Goal: Complete application form

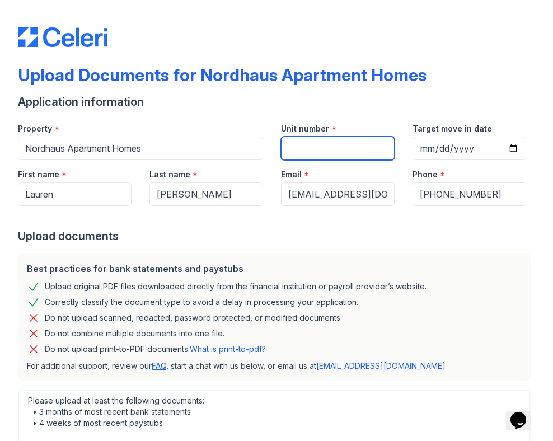
click at [302, 157] on input "Unit number" at bounding box center [338, 149] width 114 height 24
type input "957"
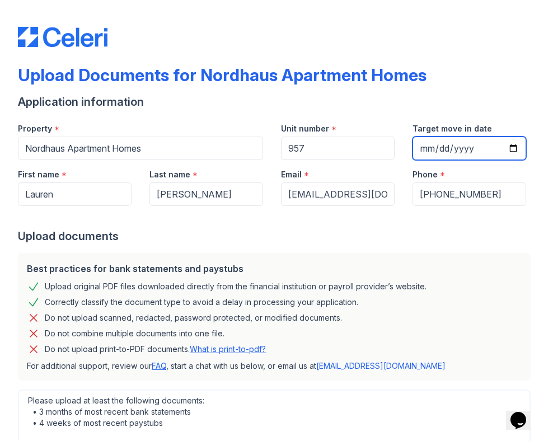
click at [418, 141] on input "Target move in date" at bounding box center [470, 149] width 114 height 24
type input "[DATE]"
click at [383, 241] on div "Upload documents" at bounding box center [276, 236] width 517 height 16
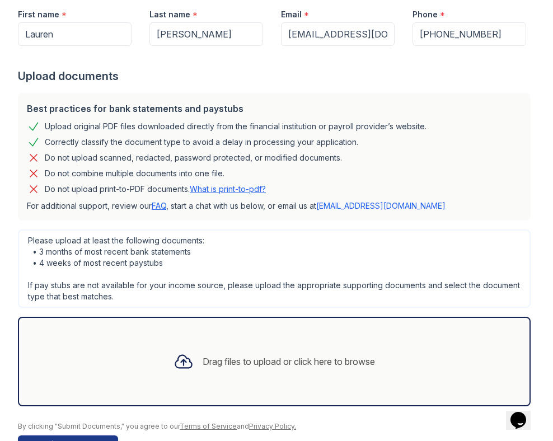
scroll to position [195, 0]
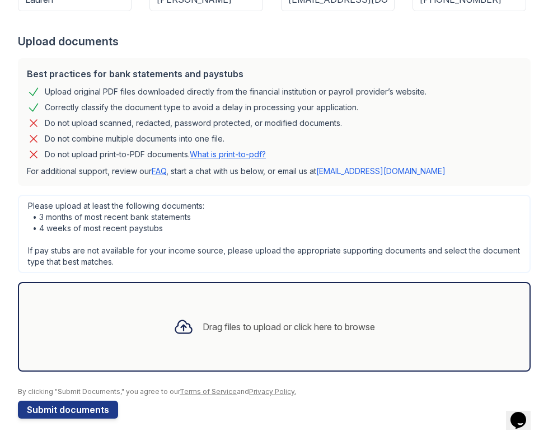
click at [225, 157] on link "What is print-to-pdf?" at bounding box center [228, 155] width 76 height 10
click at [237, 157] on link "What is print-to-pdf?" at bounding box center [228, 155] width 76 height 10
click at [226, 227] on div "Please upload at least the following documents: • 3 months of most recent bank …" at bounding box center [274, 234] width 513 height 78
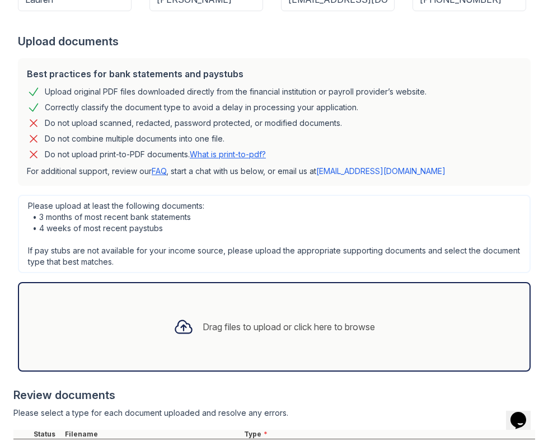
click at [235, 332] on div "Drag files to upload or click here to browse" at bounding box center [289, 326] width 172 height 13
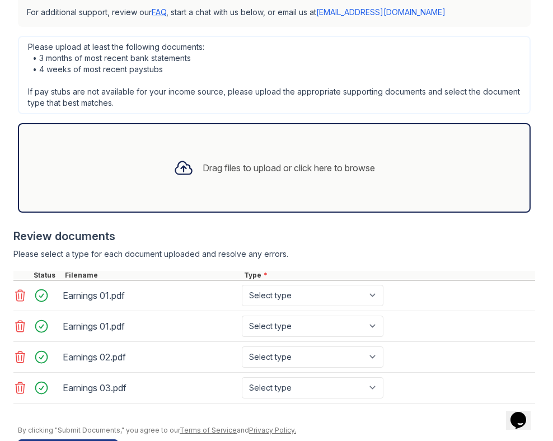
scroll to position [393, 0]
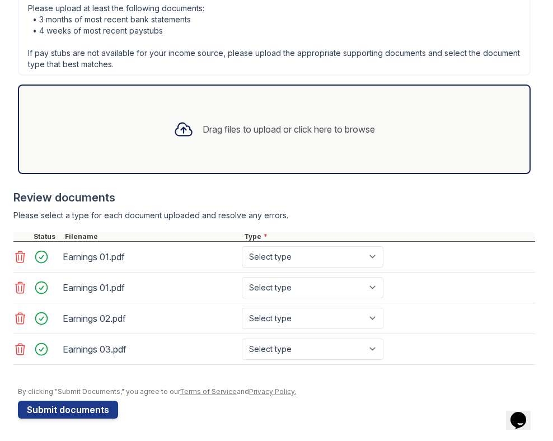
click at [18, 255] on icon at bounding box center [21, 256] width 10 height 11
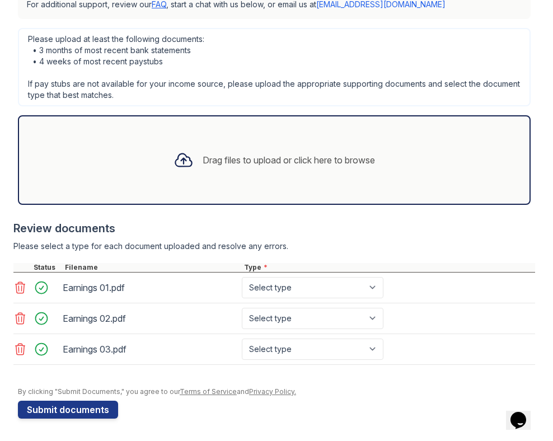
scroll to position [362, 0]
click at [291, 283] on select "Select type Paystub Bank Statement Offer Letter Tax Documents Benefit Award Let…" at bounding box center [313, 287] width 142 height 21
select select "paystub"
click at [242, 277] on select "Select type Paystub Bank Statement Offer Letter Tax Documents Benefit Award Let…" at bounding box center [313, 287] width 142 height 21
click at [283, 317] on select "Select type Paystub Bank Statement Offer Letter Tax Documents Benefit Award Let…" at bounding box center [313, 318] width 142 height 21
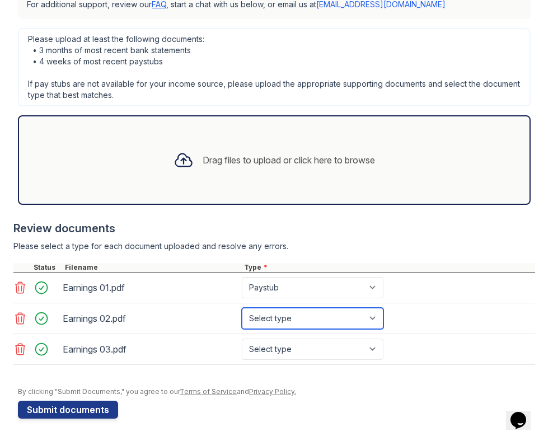
select select "paystub"
click at [242, 308] on select "Select type Paystub Bank Statement Offer Letter Tax Documents Benefit Award Let…" at bounding box center [313, 318] width 142 height 21
click at [16, 353] on icon at bounding box center [21, 349] width 10 height 11
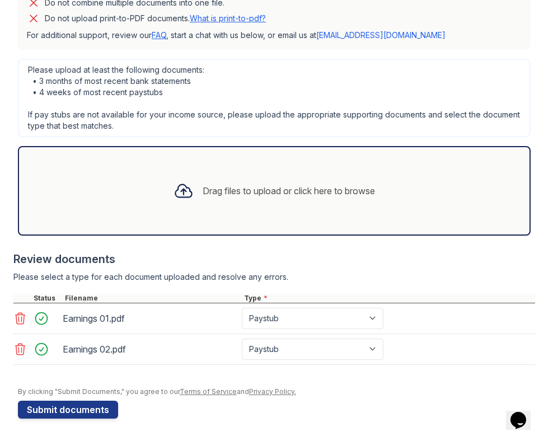
click at [331, 201] on div "Drag files to upload or click here to browse" at bounding box center [275, 191] width 220 height 38
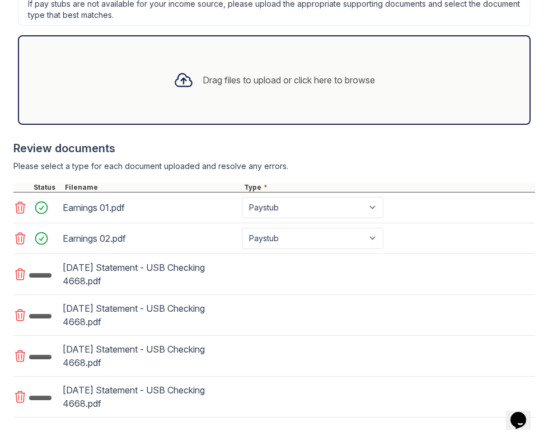
scroll to position [495, 0]
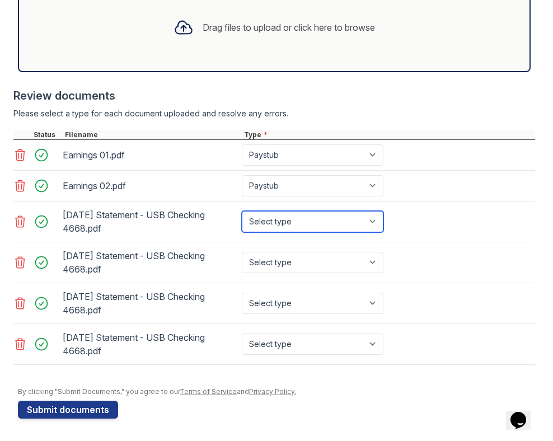
click at [264, 222] on select "Select type Paystub Bank Statement Offer Letter Tax Documents Benefit Award Let…" at bounding box center [313, 221] width 142 height 21
select select "bank_statement"
click at [242, 211] on select "Select type Paystub Bank Statement Offer Letter Tax Documents Benefit Award Let…" at bounding box center [313, 221] width 142 height 21
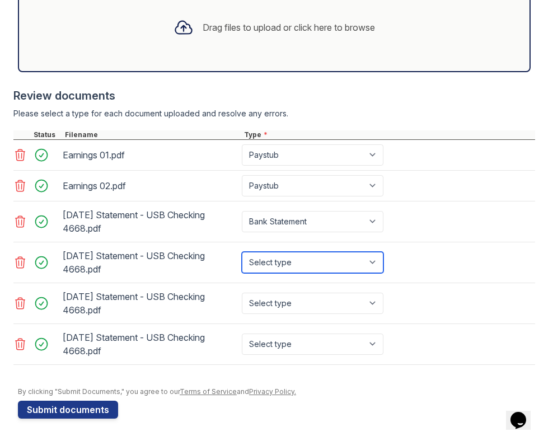
click at [282, 268] on select "Select type Paystub Bank Statement Offer Letter Tax Documents Benefit Award Let…" at bounding box center [313, 262] width 142 height 21
select select "bank_statement"
click at [242, 252] on select "Select type Paystub Bank Statement Offer Letter Tax Documents Benefit Award Let…" at bounding box center [313, 262] width 142 height 21
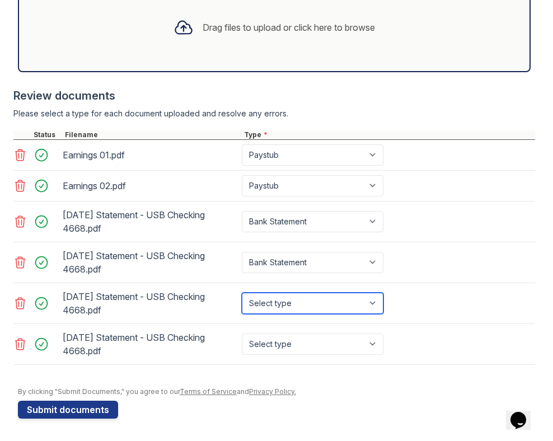
click at [271, 300] on select "Select type Paystub Bank Statement Offer Letter Tax Documents Benefit Award Let…" at bounding box center [313, 303] width 142 height 21
select select "bank_statement"
click at [242, 293] on select "Select type Paystub Bank Statement Offer Letter Tax Documents Benefit Award Let…" at bounding box center [313, 303] width 142 height 21
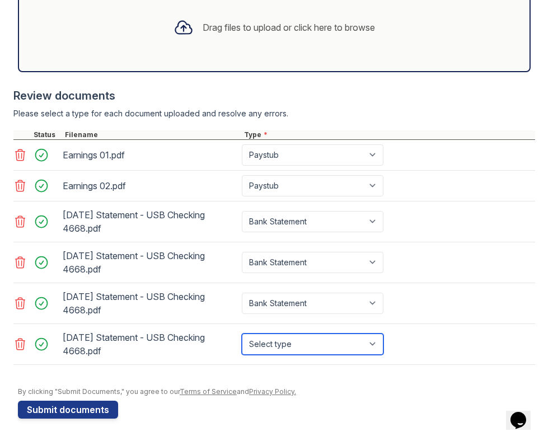
click at [268, 338] on select "Select type Paystub Bank Statement Offer Letter Tax Documents Benefit Award Let…" at bounding box center [313, 344] width 142 height 21
select select "bank_statement"
click at [242, 334] on select "Select type Paystub Bank Statement Offer Letter Tax Documents Benefit Award Let…" at bounding box center [313, 344] width 142 height 21
click at [17, 221] on icon at bounding box center [19, 221] width 13 height 13
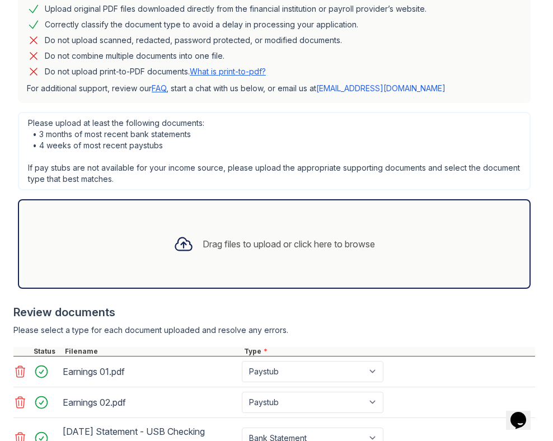
scroll to position [454, 0]
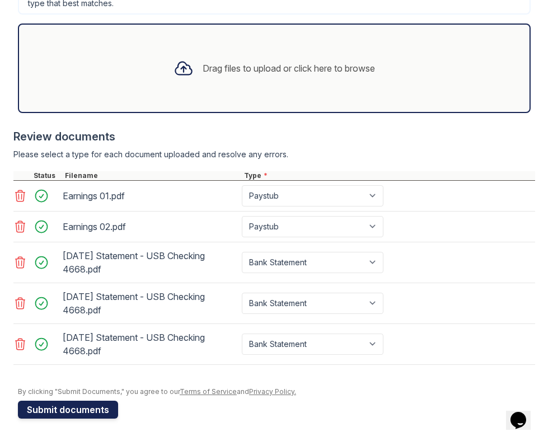
click at [66, 414] on button "Submit documents" at bounding box center [68, 410] width 100 height 18
